Goal: Task Accomplishment & Management: Manage account settings

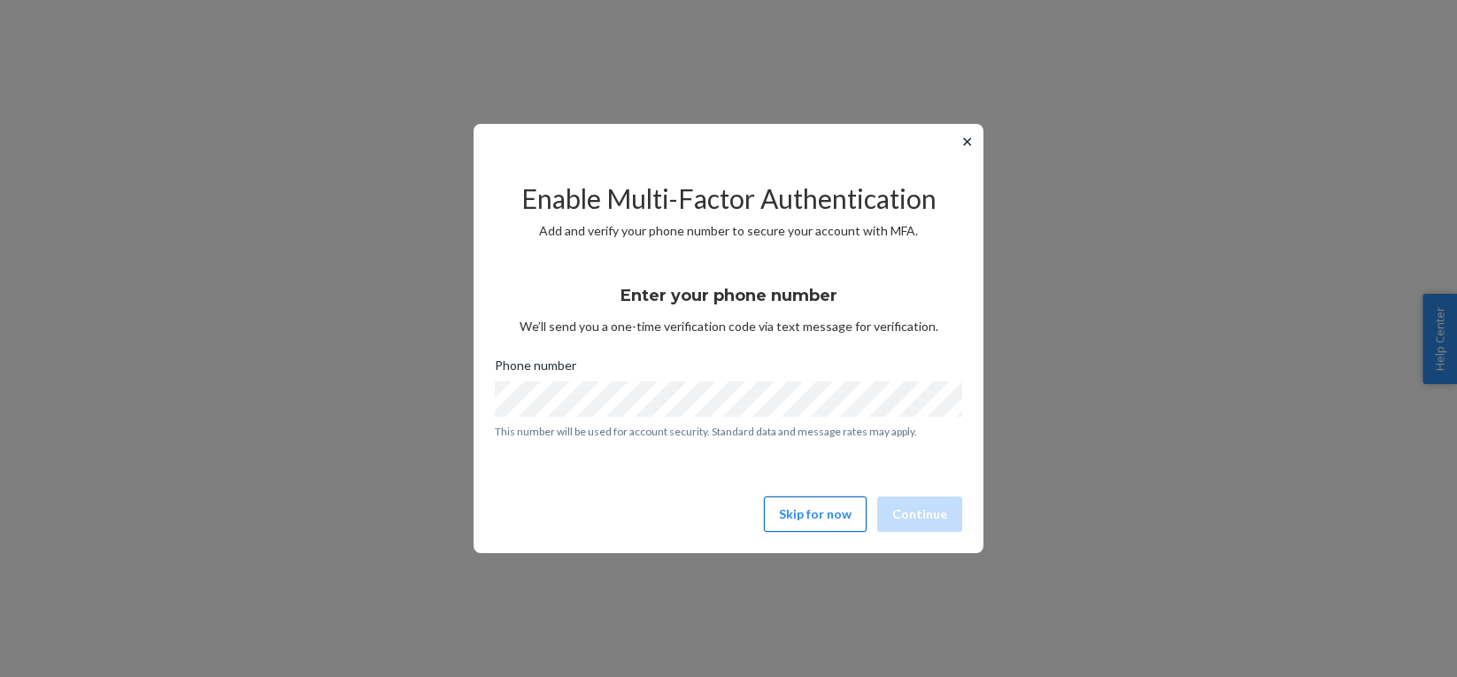
click at [827, 506] on button "Skip for now" at bounding box center [815, 514] width 103 height 35
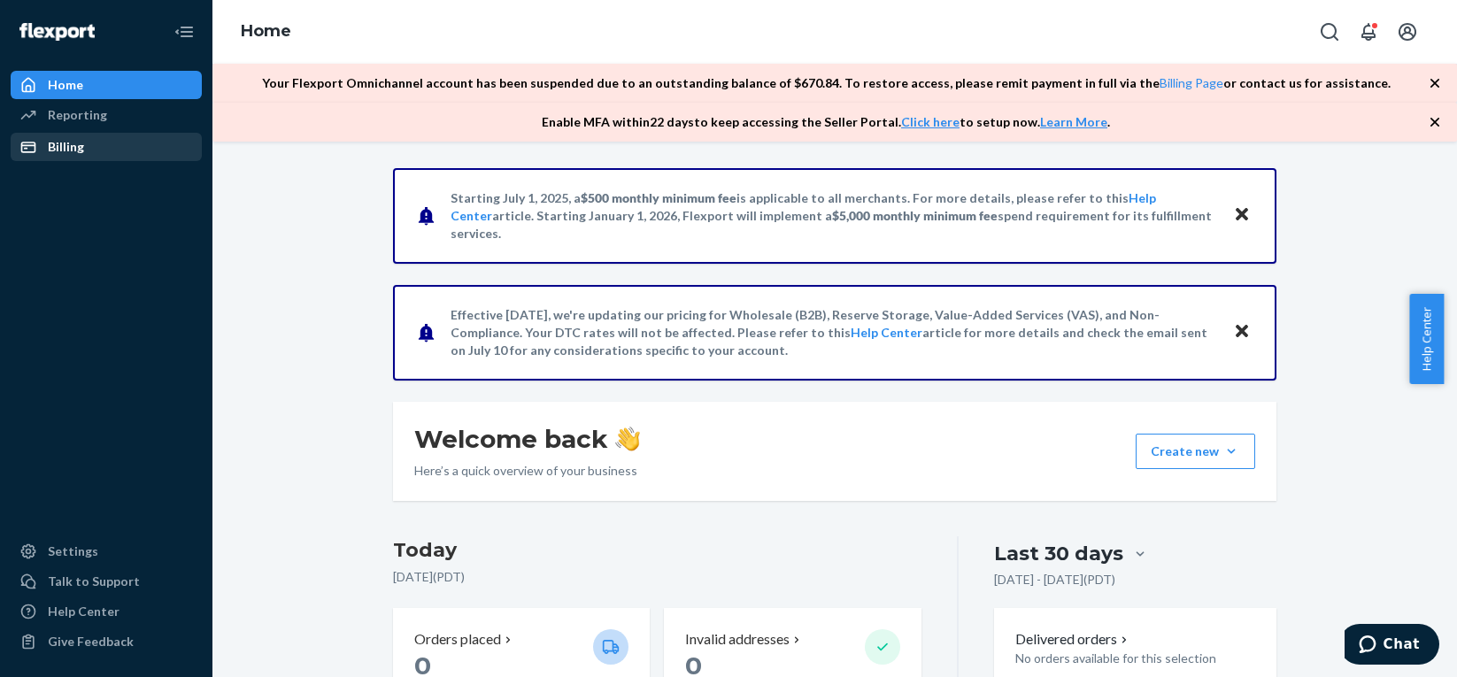
click at [65, 137] on div "Billing" at bounding box center [106, 147] width 188 height 25
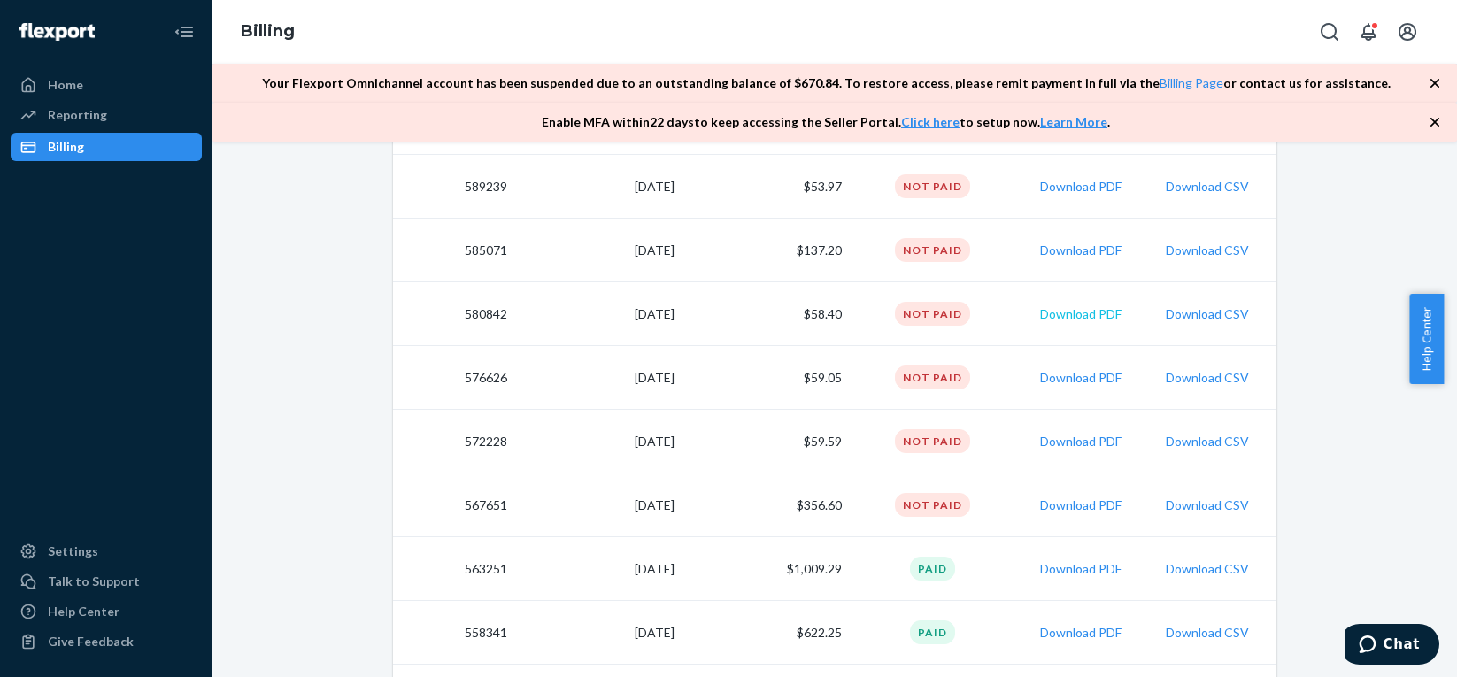
scroll to position [531, 0]
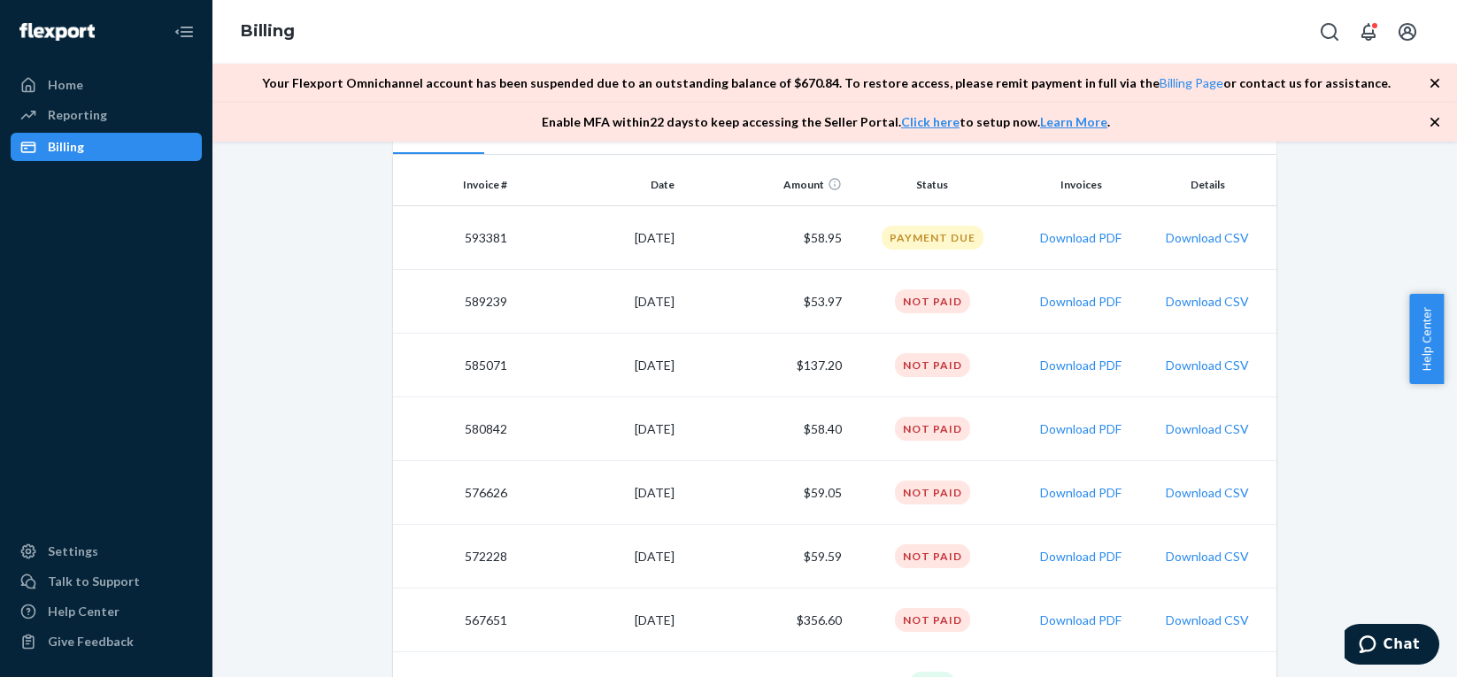
scroll to position [354, 0]
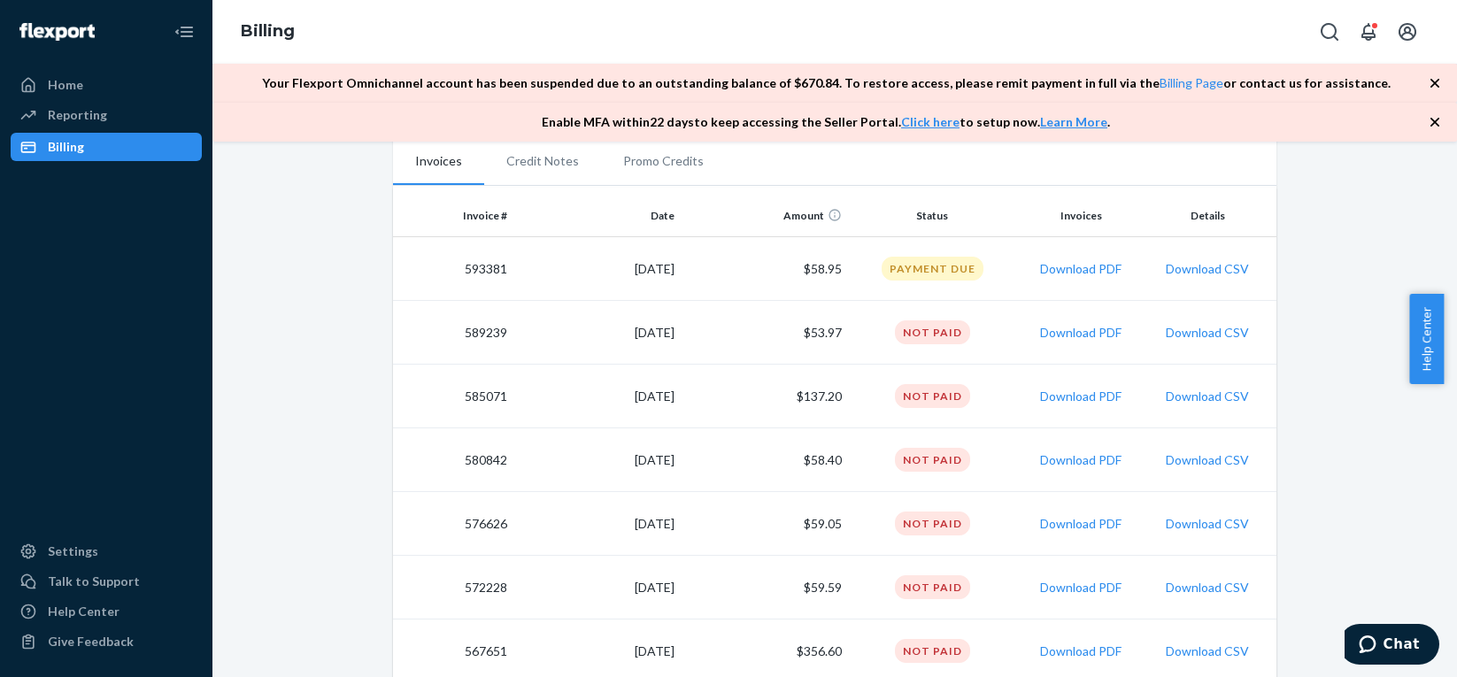
drag, startPoint x: 215, startPoint y: 309, endPoint x: 900, endPoint y: 91, distance: 718.3
click at [218, 309] on div "We're excited to announce an enhanced inventory aging system that provides more…" at bounding box center [835, 410] width 1245 height 536
